Goal: Information Seeking & Learning: Learn about a topic

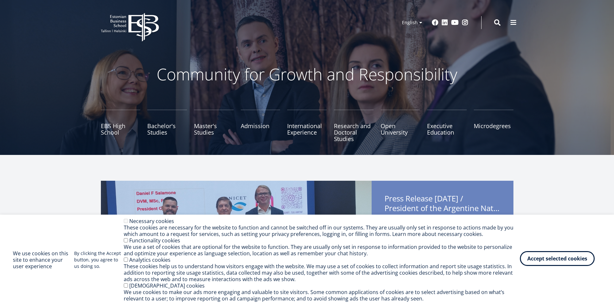
click at [533, 260] on button "Accept selected cookies" at bounding box center [557, 258] width 75 height 15
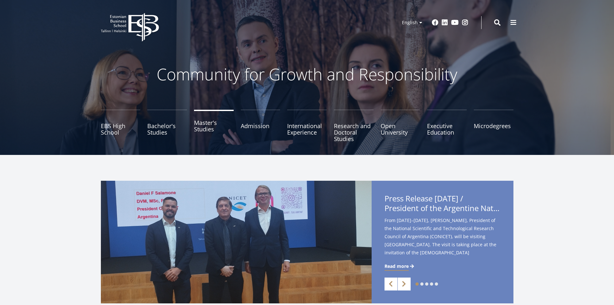
click at [209, 133] on link "Master's Studies" at bounding box center [214, 126] width 40 height 32
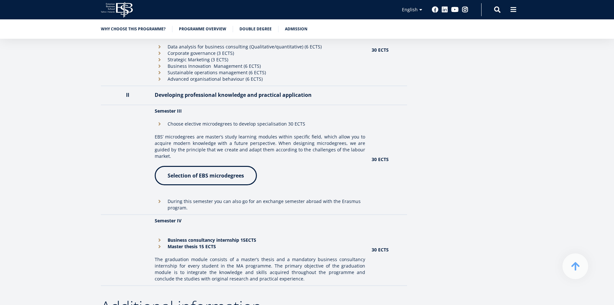
scroll to position [717, 0]
click at [160, 236] on li "Business consultancy internship 15ECTS" at bounding box center [260, 239] width 211 height 6
click at [159, 236] on li "Business consultancy internship 15ECTS" at bounding box center [260, 239] width 211 height 6
click at [176, 236] on strong "Business consultancy internship 15ECTS" at bounding box center [212, 239] width 89 height 6
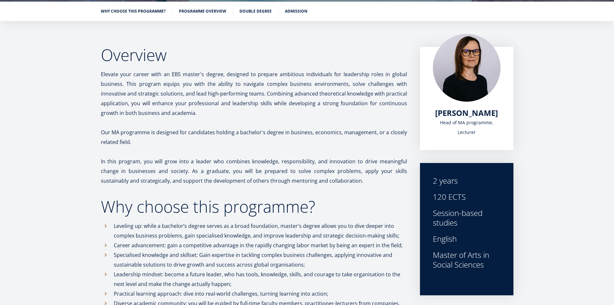
scroll to position [0, 0]
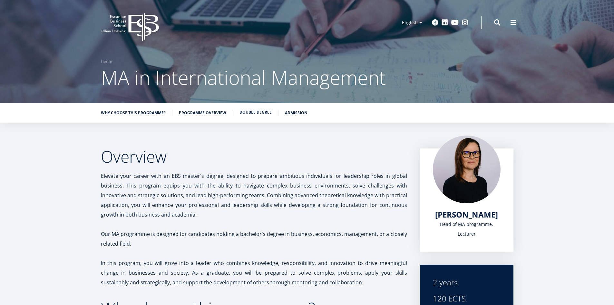
click at [250, 113] on link "Double Degree" at bounding box center [256, 112] width 32 height 6
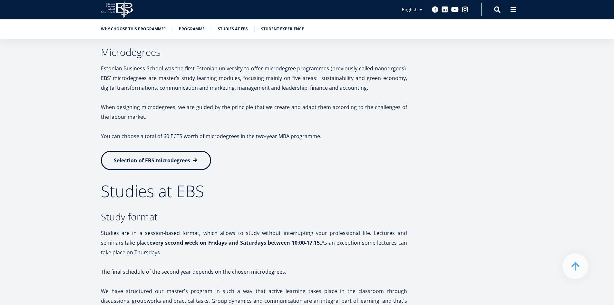
scroll to position [972, 0]
click at [136, 165] on link "Selection of EBS microdegrees" at bounding box center [156, 158] width 110 height 19
